Goal: Task Accomplishment & Management: Use online tool/utility

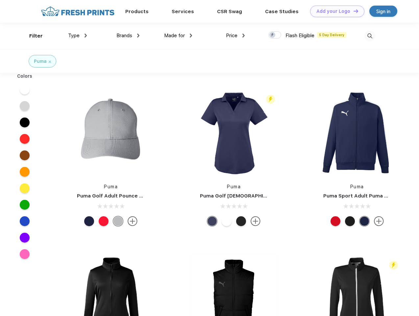
click at [335, 11] on link "Add your Logo Design Tool" at bounding box center [337, 12] width 54 height 12
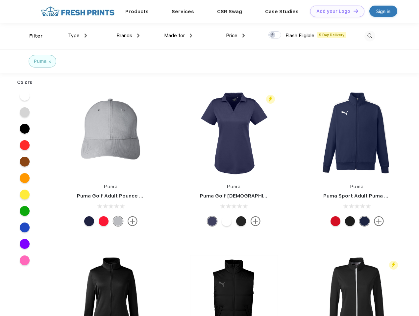
click at [0, 0] on div "Design Tool" at bounding box center [0, 0] width 0 height 0
click at [353, 11] on link "Add your Logo Design Tool" at bounding box center [337, 12] width 54 height 12
click at [32, 36] on div "Filter" at bounding box center [35, 36] width 13 height 8
click at [78, 36] on span "Type" at bounding box center [74, 36] width 12 height 6
click at [128, 36] on span "Brands" at bounding box center [124, 36] width 16 height 6
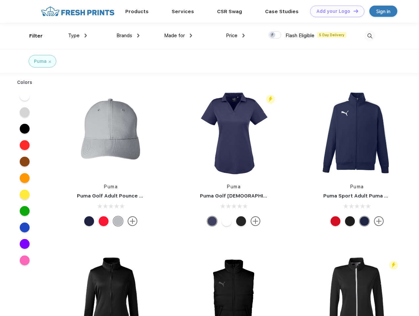
click at [178, 36] on span "Made for" at bounding box center [174, 36] width 21 height 6
click at [235, 36] on span "Price" at bounding box center [232, 36] width 12 height 6
click at [275, 35] on div at bounding box center [274, 34] width 13 height 7
click at [273, 35] on input "checkbox" at bounding box center [270, 33] width 4 height 4
click at [370, 36] on img at bounding box center [369, 36] width 11 height 11
